Goal: Task Accomplishment & Management: Use online tool/utility

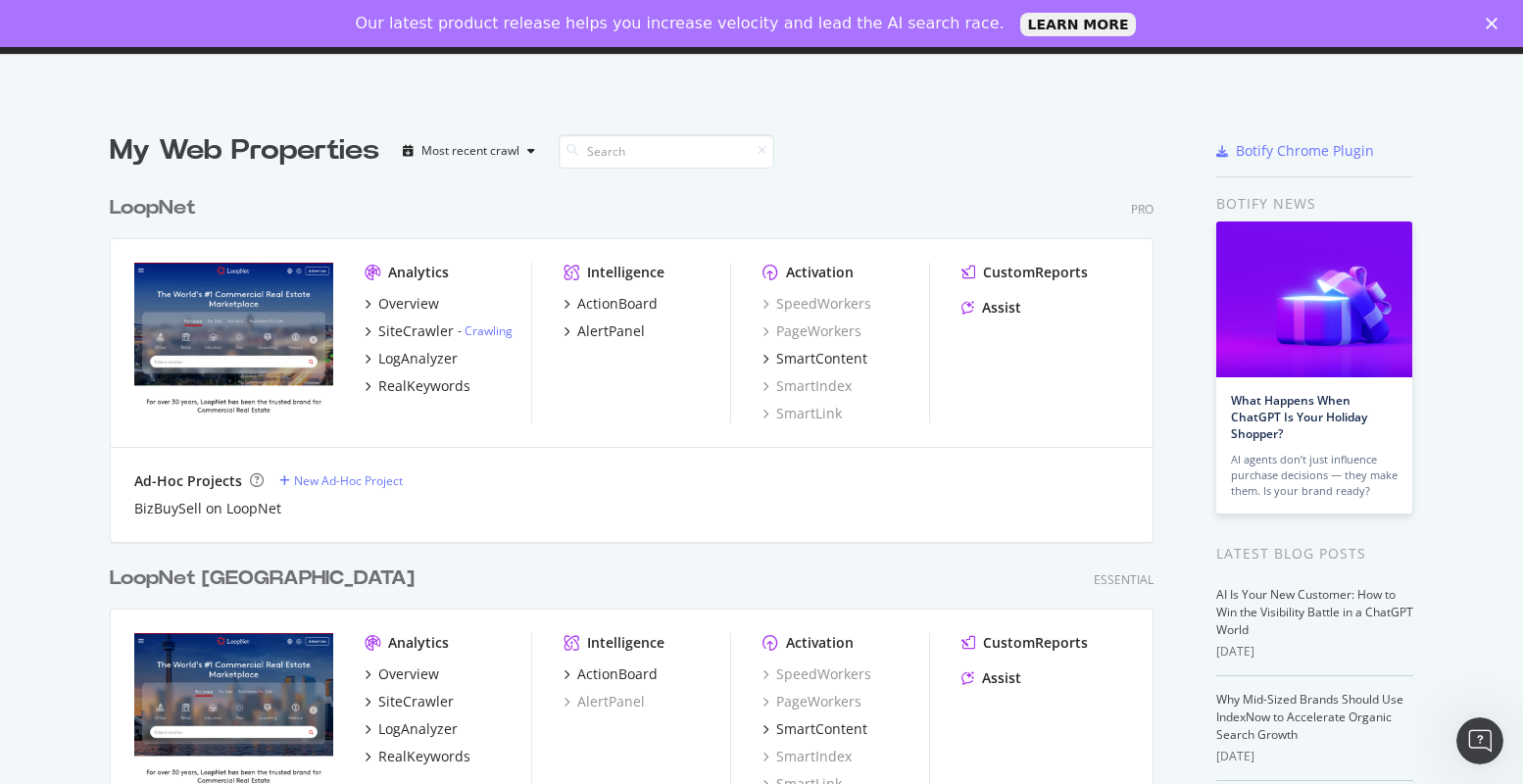
click at [143, 207] on div "LoopNet" at bounding box center [153, 208] width 86 height 28
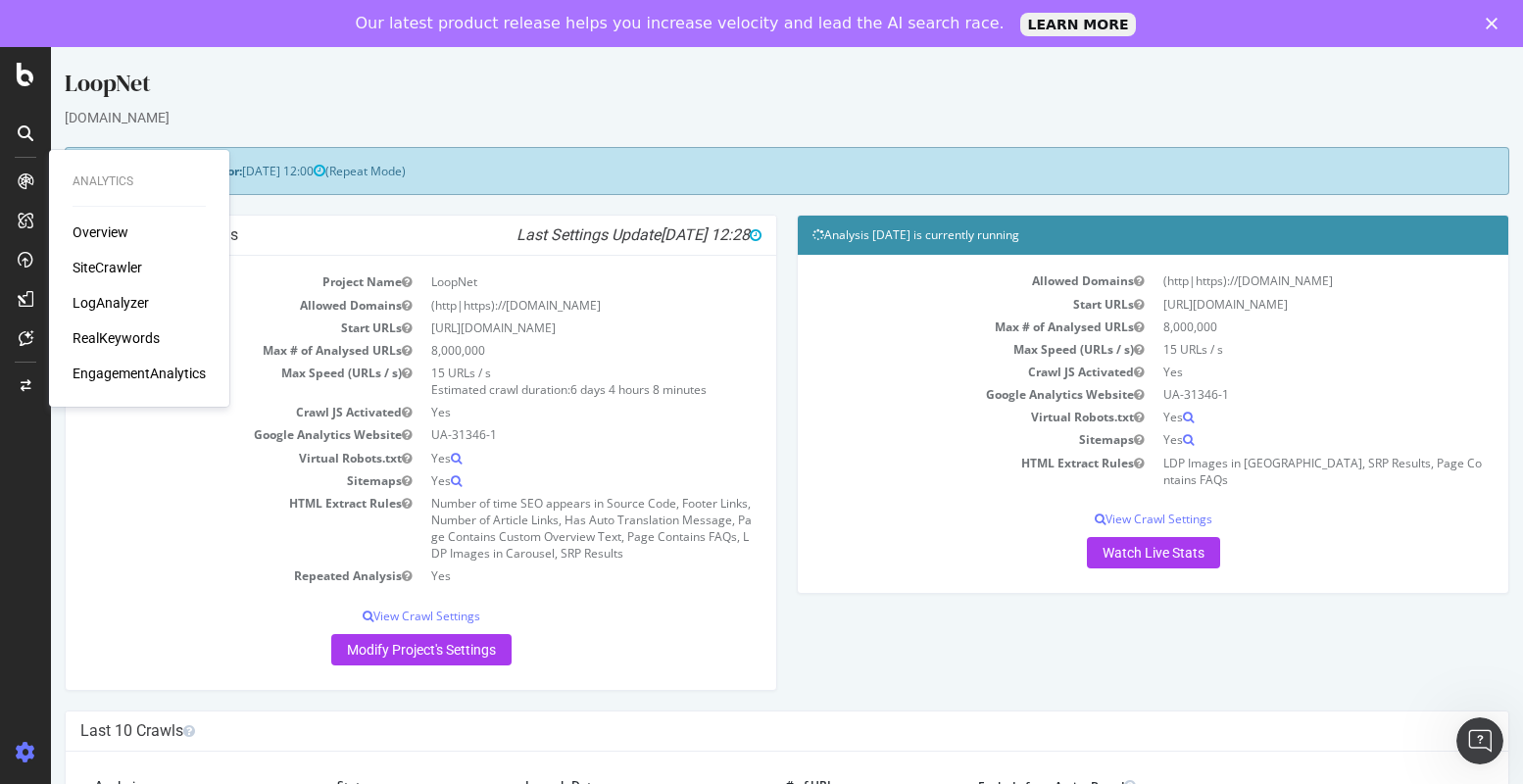
click at [122, 296] on div "LogAnalyzer" at bounding box center [111, 303] width 77 height 20
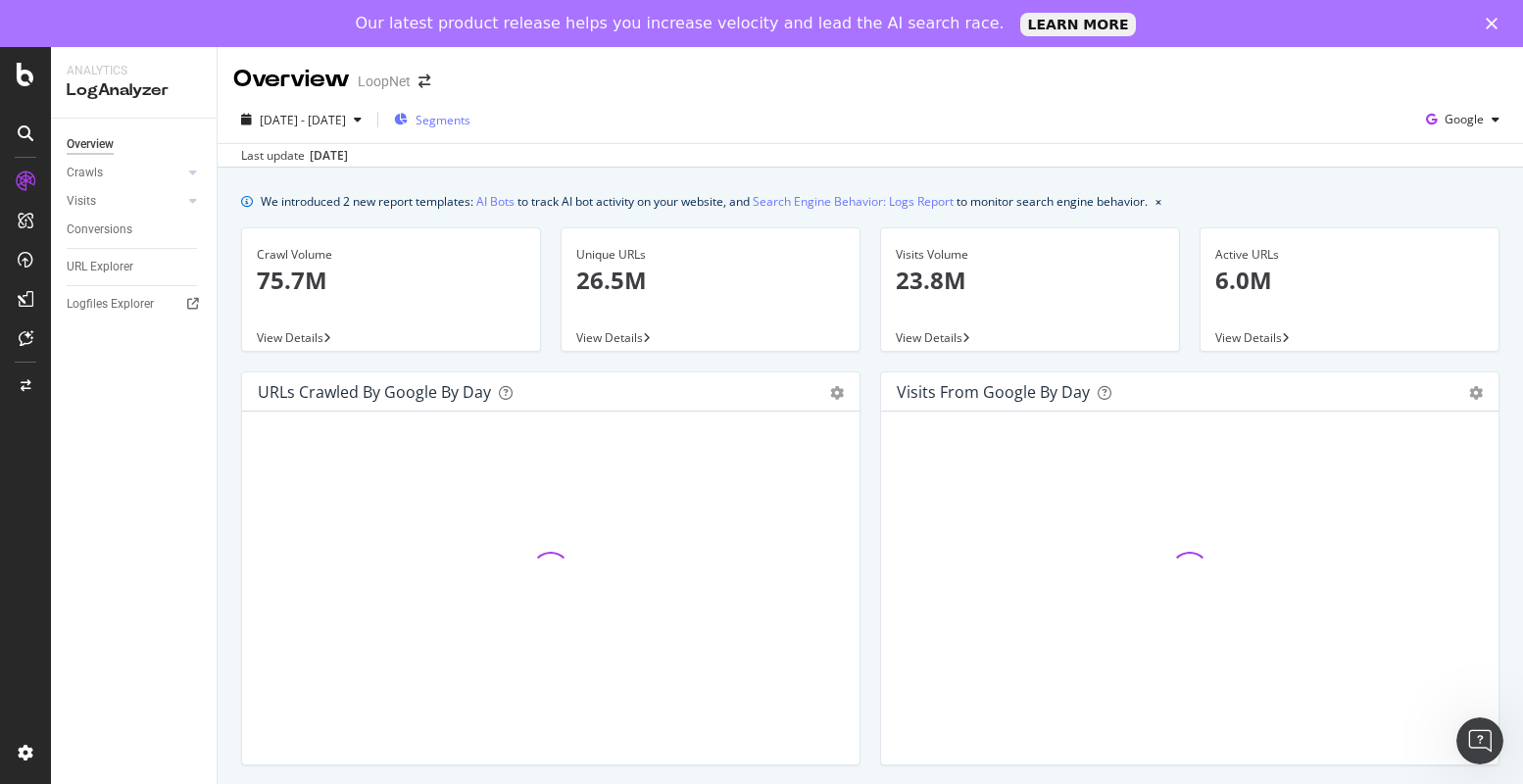
click at [470, 118] on span "Segments" at bounding box center [443, 120] width 55 height 17
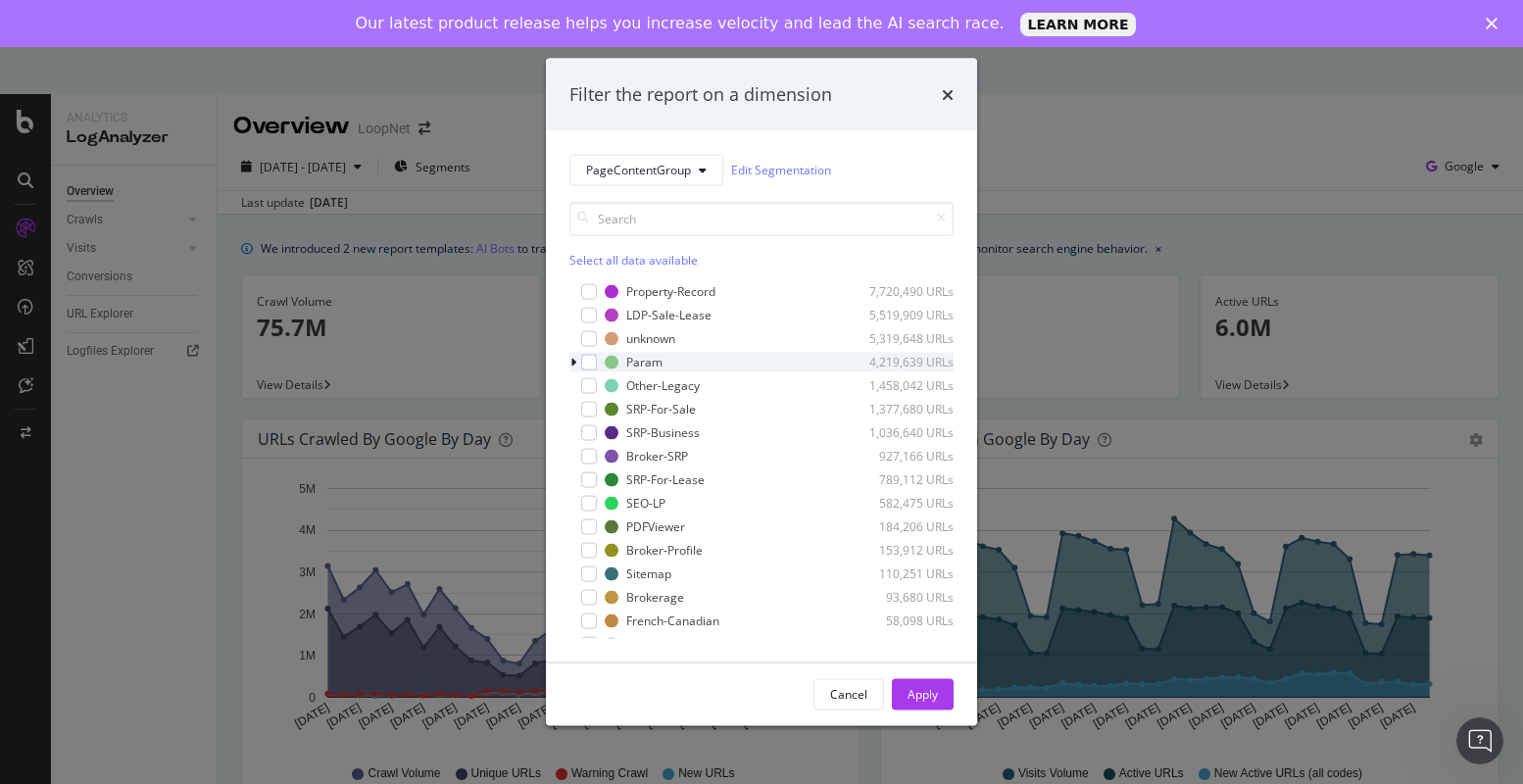
click at [573, 361] on icon "modal" at bounding box center [573, 362] width 6 height 12
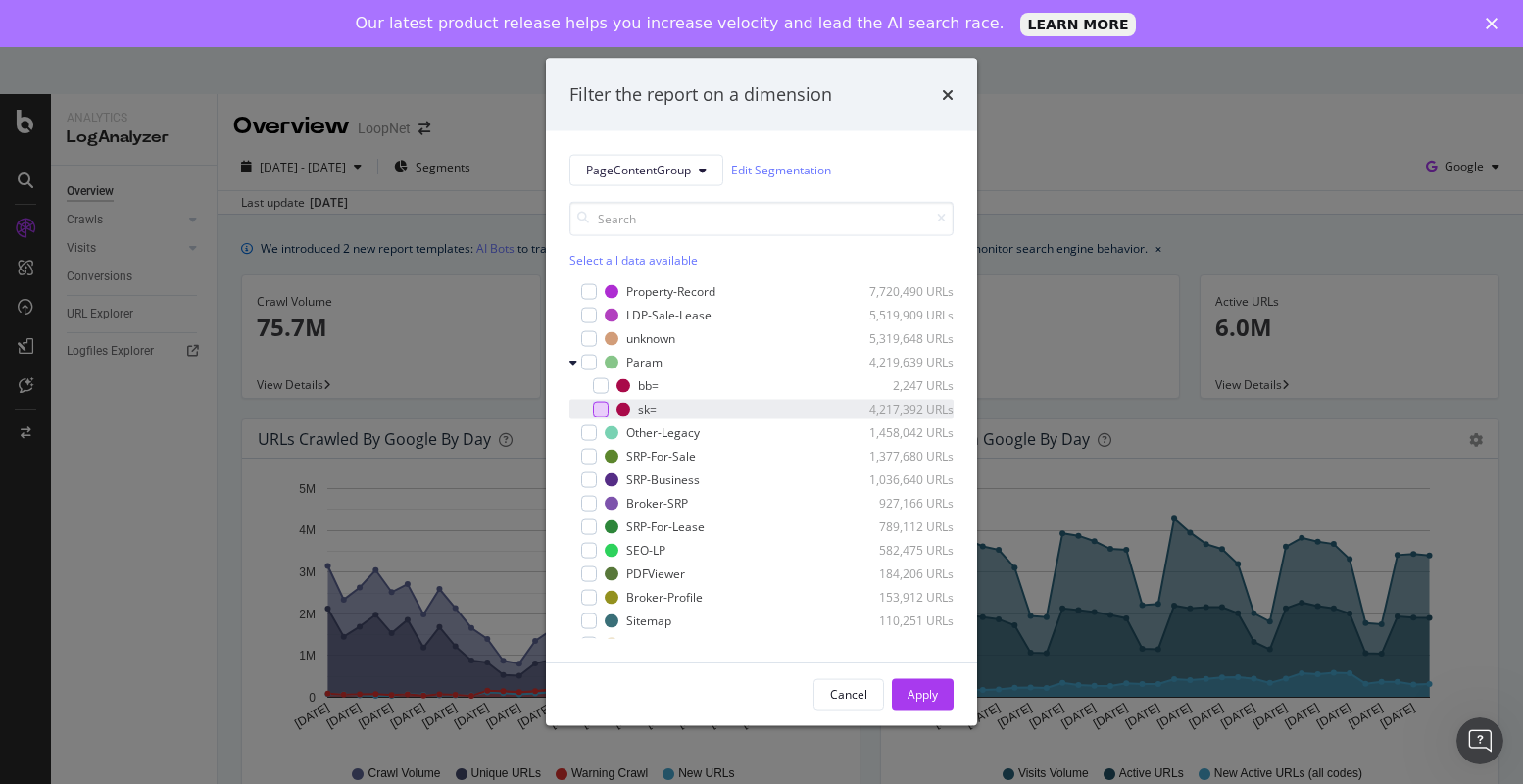
click at [603, 407] on div "modal" at bounding box center [601, 408] width 16 height 16
click at [944, 703] on button "Apply" at bounding box center [922, 694] width 62 height 31
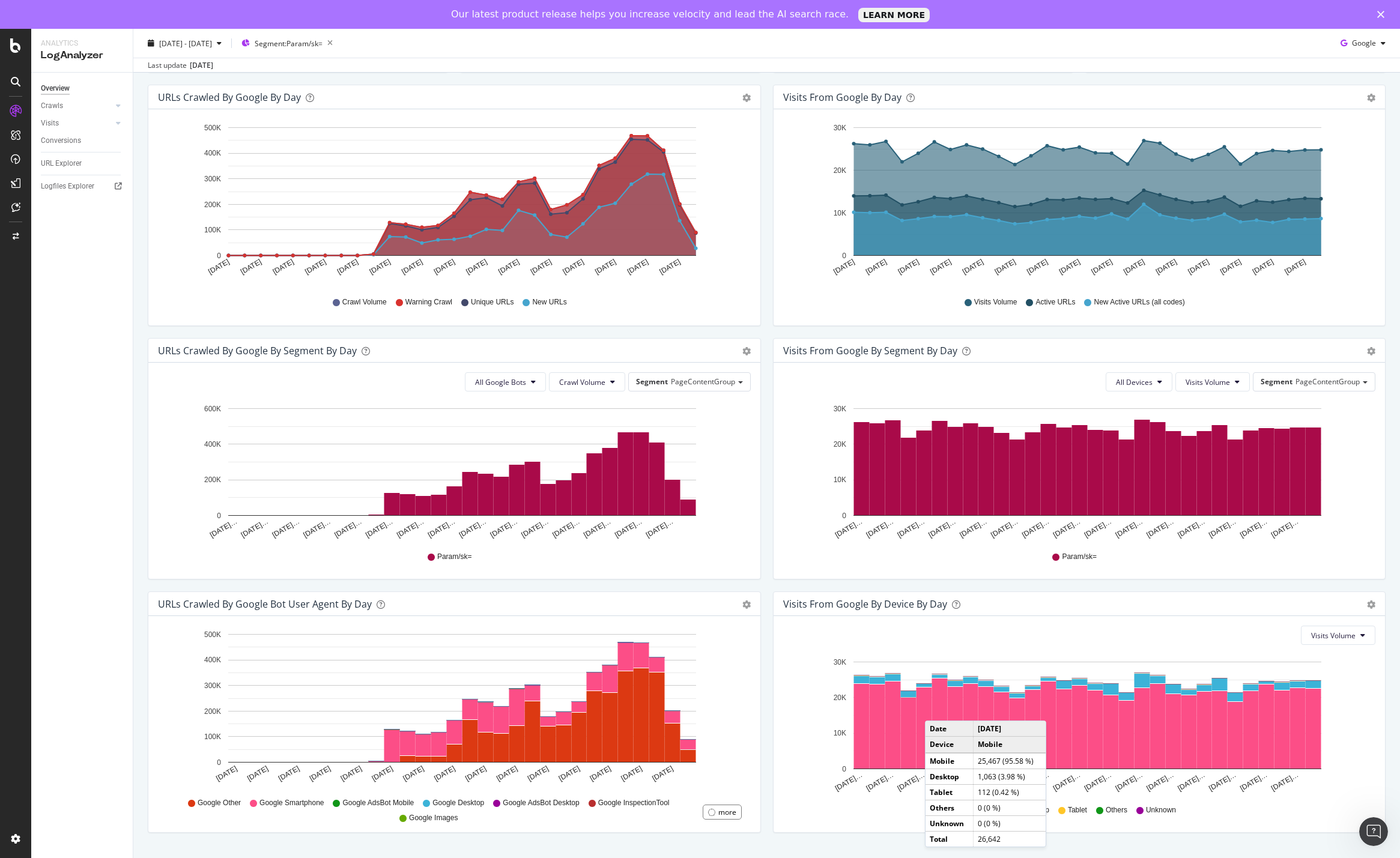
scroll to position [145, 0]
